Goal: Information Seeking & Learning: Learn about a topic

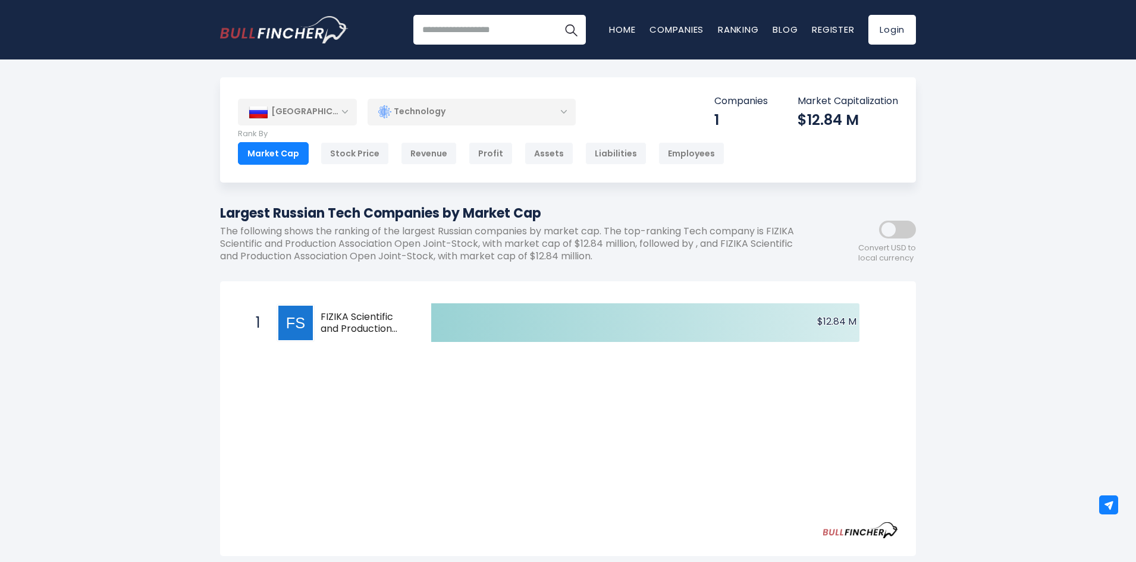
click at [336, 315] on span "FIZIKA Scientific and Production Association Open Joint-Stock" at bounding box center [366, 323] width 90 height 25
click at [354, 319] on span "FIZIKA Scientific and Production Association Open Joint-Stock" at bounding box center [366, 323] width 90 height 25
click at [361, 154] on div "Stock Price" at bounding box center [355, 153] width 68 height 23
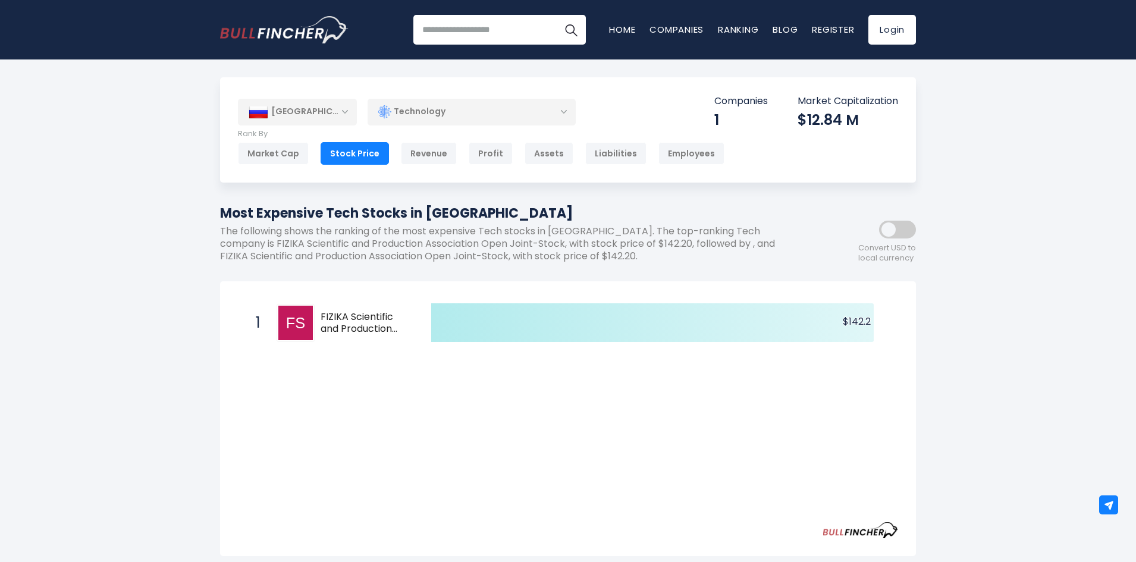
click at [681, 327] on icon at bounding box center [652, 322] width 443 height 39
